Goal: Information Seeking & Learning: Learn about a topic

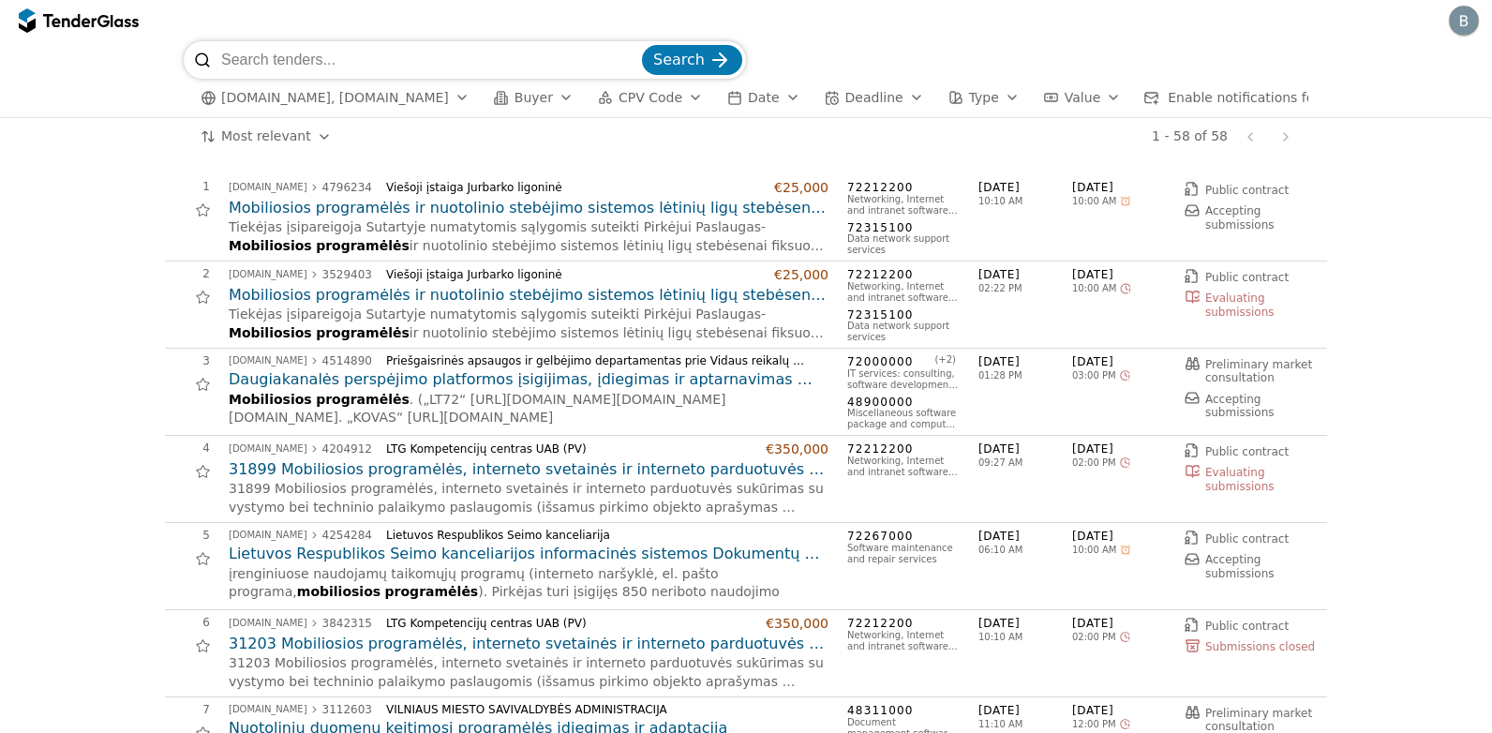
click at [669, 92] on div "button" at bounding box center [695, 97] width 52 height 49
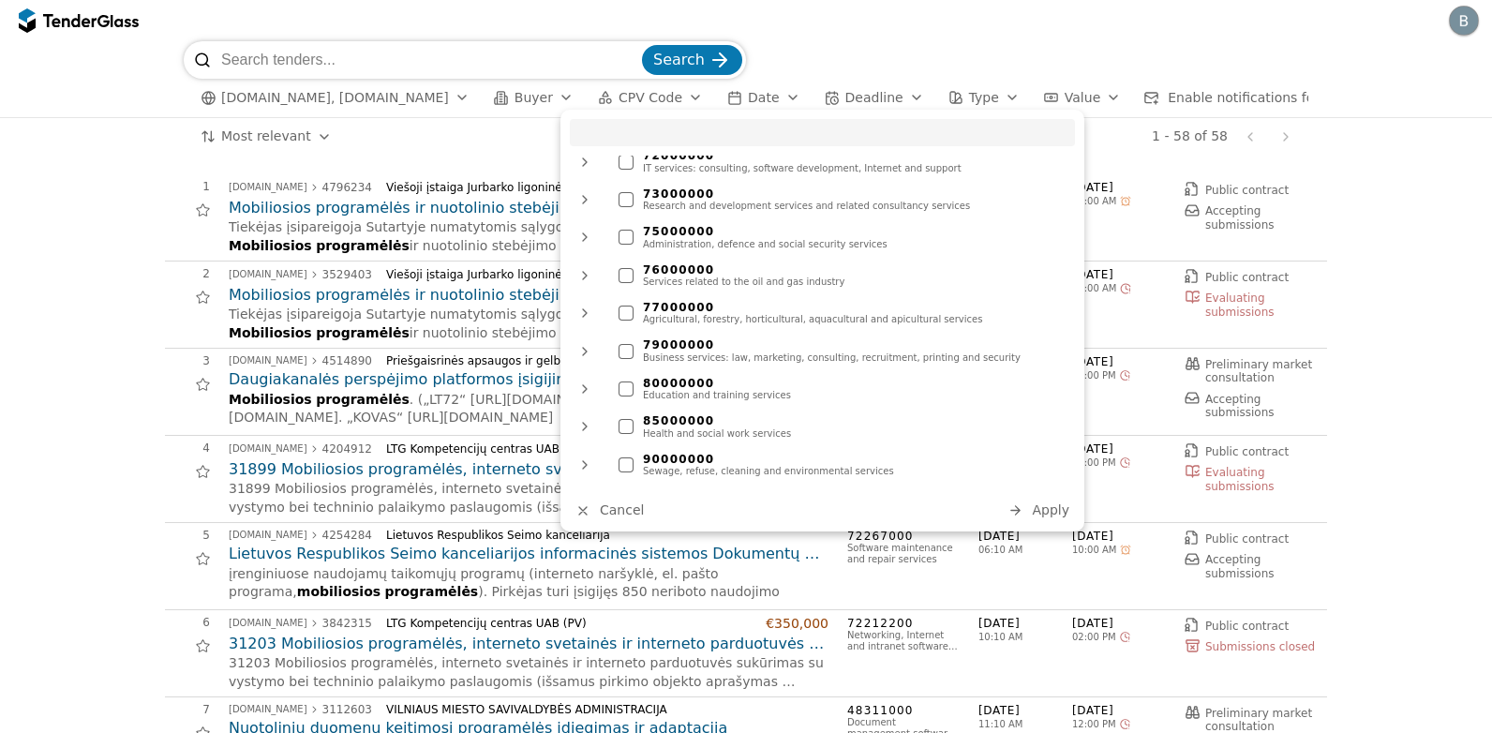
scroll to position [1340, 0]
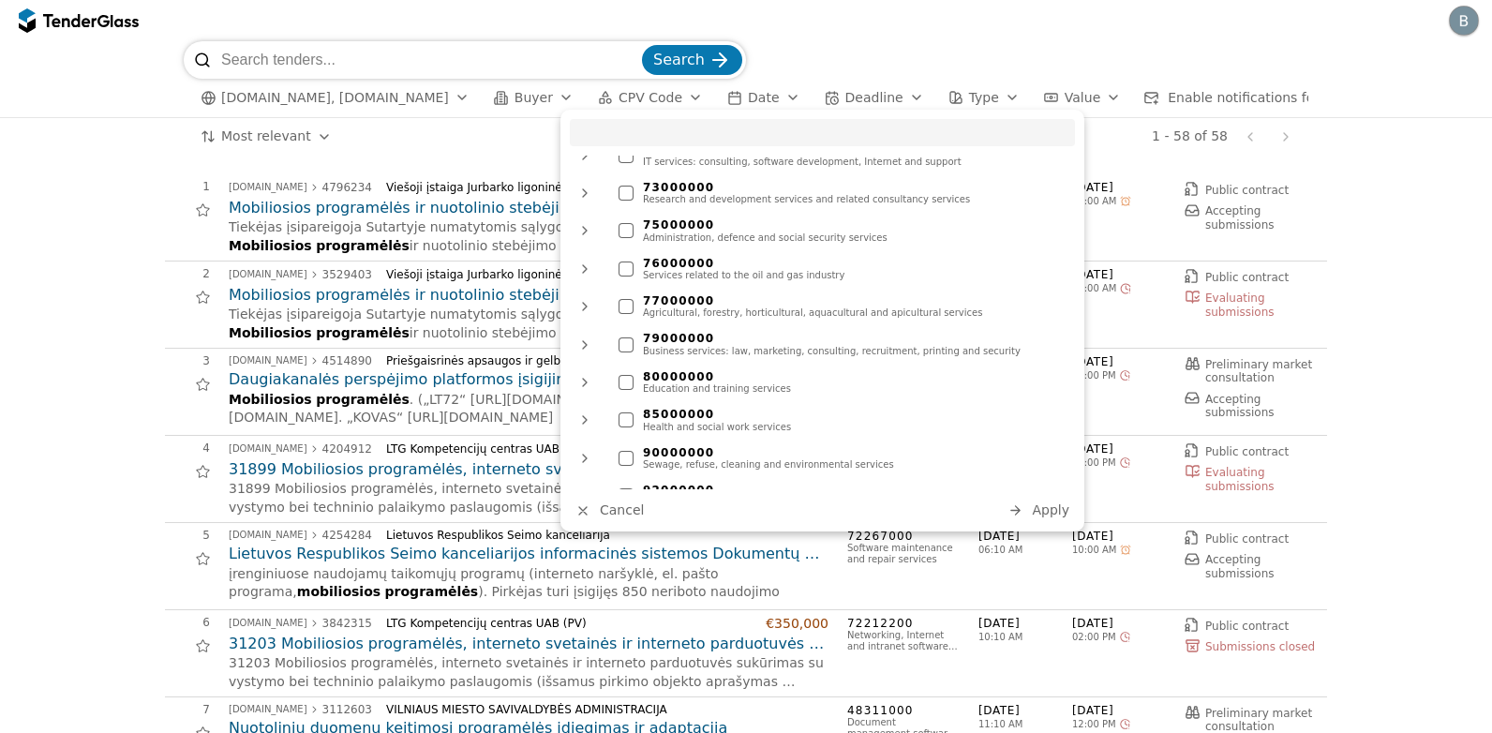
click at [627, 375] on div at bounding box center [625, 382] width 15 height 15
click at [1051, 509] on span "Apply" at bounding box center [1050, 509] width 37 height 15
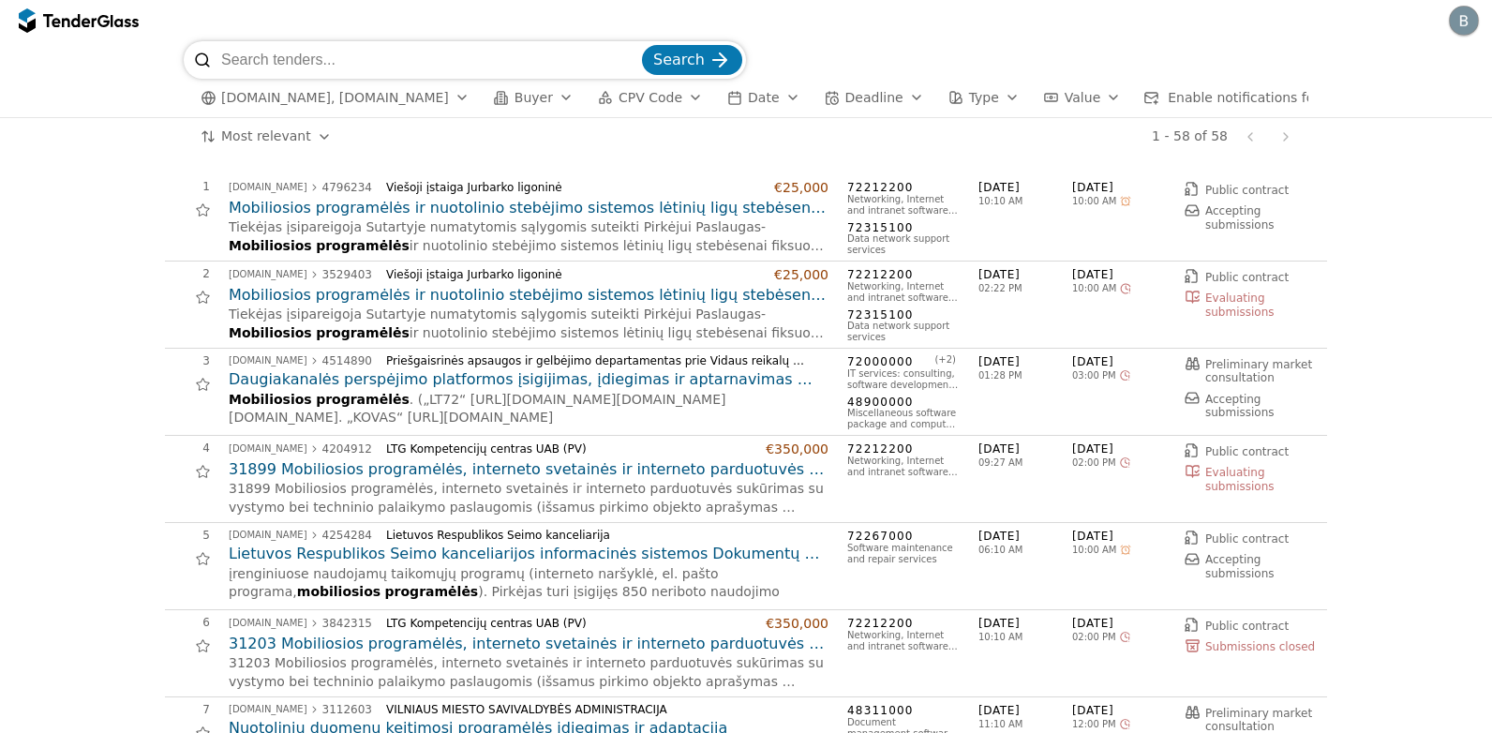
click at [669, 57] on span "Search" at bounding box center [679, 60] width 52 height 18
